Goal: Navigation & Orientation: Find specific page/section

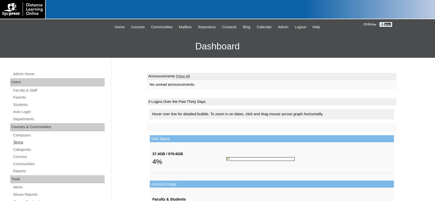
click at [21, 141] on link "Terms" at bounding box center [59, 142] width 92 height 6
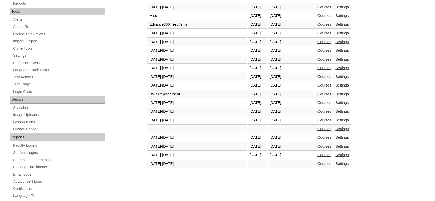
scroll to position [177, 0]
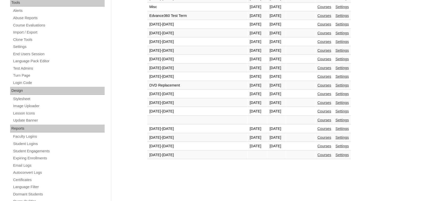
click at [318, 147] on link "Courses" at bounding box center [325, 146] width 14 height 4
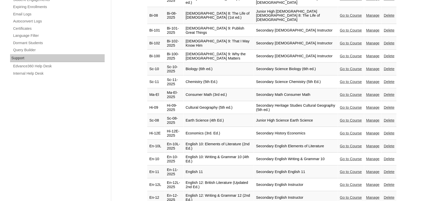
scroll to position [353, 0]
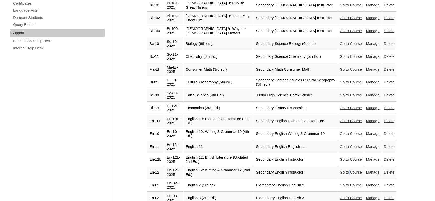
click at [345, 166] on td "Go to Course" at bounding box center [351, 172] width 26 height 13
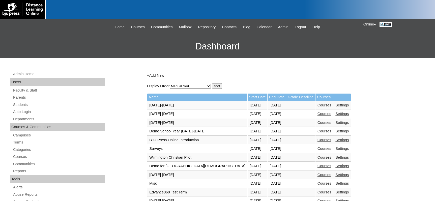
scroll to position [175, 0]
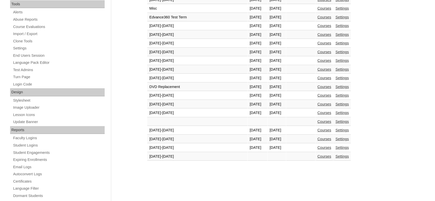
click at [318, 148] on link "Courses" at bounding box center [325, 148] width 14 height 4
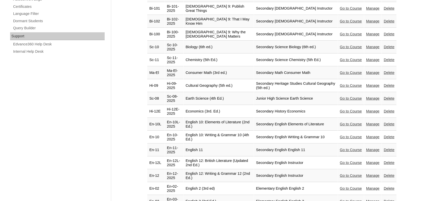
scroll to position [353, 0]
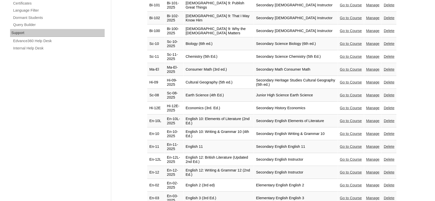
click at [349, 170] on link "Go to Course" at bounding box center [351, 172] width 22 height 4
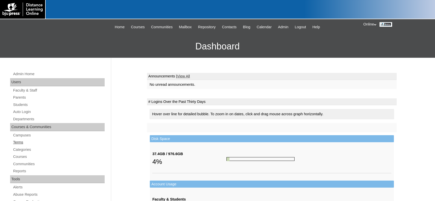
click at [19, 145] on link "Terms" at bounding box center [59, 142] width 92 height 6
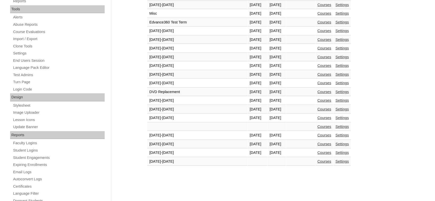
scroll to position [177, 0]
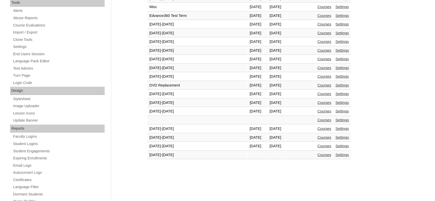
click at [318, 146] on link "Courses" at bounding box center [325, 146] width 14 height 4
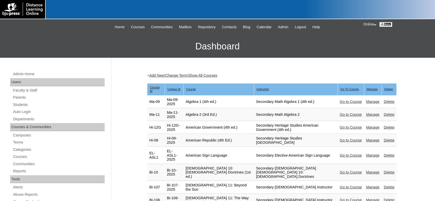
click at [199, 123] on td "American Government (4th ed.)" at bounding box center [219, 127] width 70 height 13
click at [342, 125] on link "Go to Course" at bounding box center [351, 127] width 22 height 4
